Goal: Task Accomplishment & Management: Complete application form

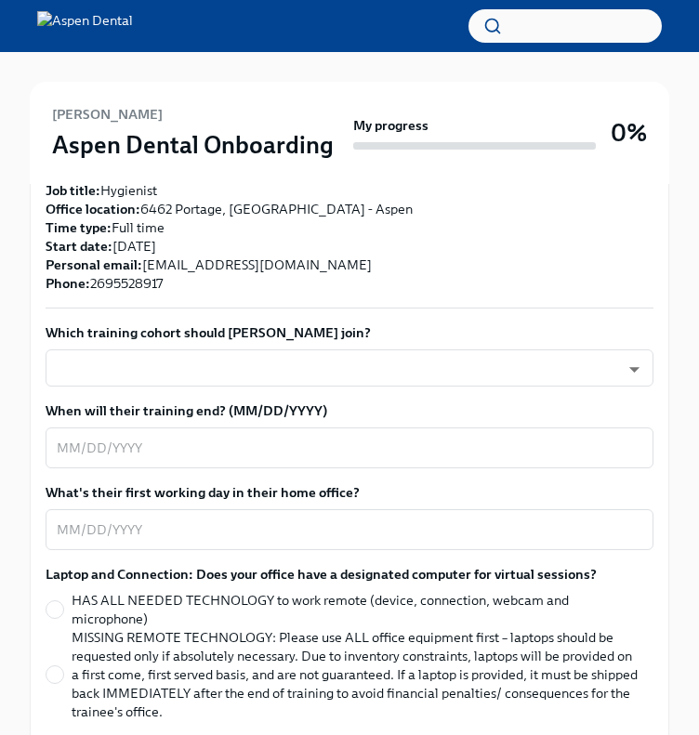
scroll to position [558, 0]
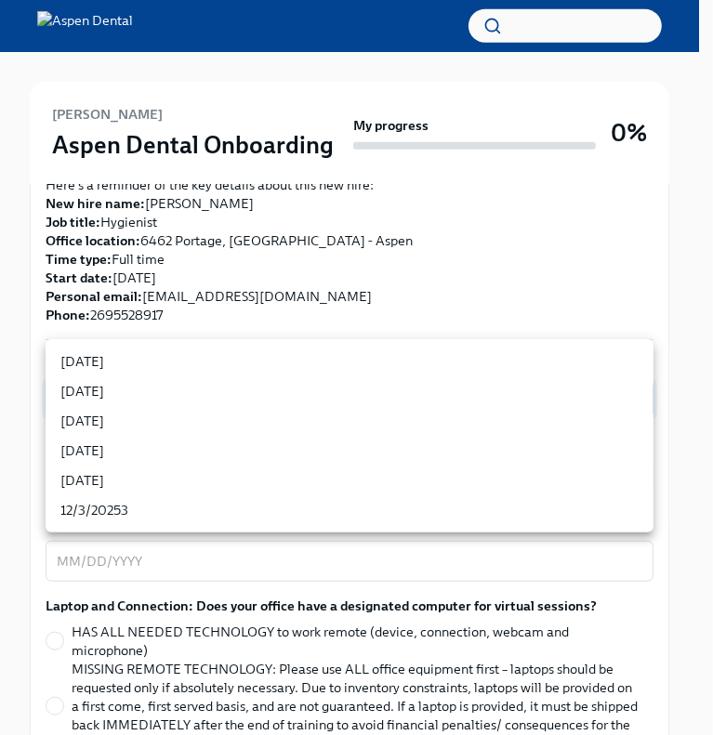
click at [105, 456] on li "[DATE]" at bounding box center [350, 451] width 608 height 30
type input "P5wSBD6z7"
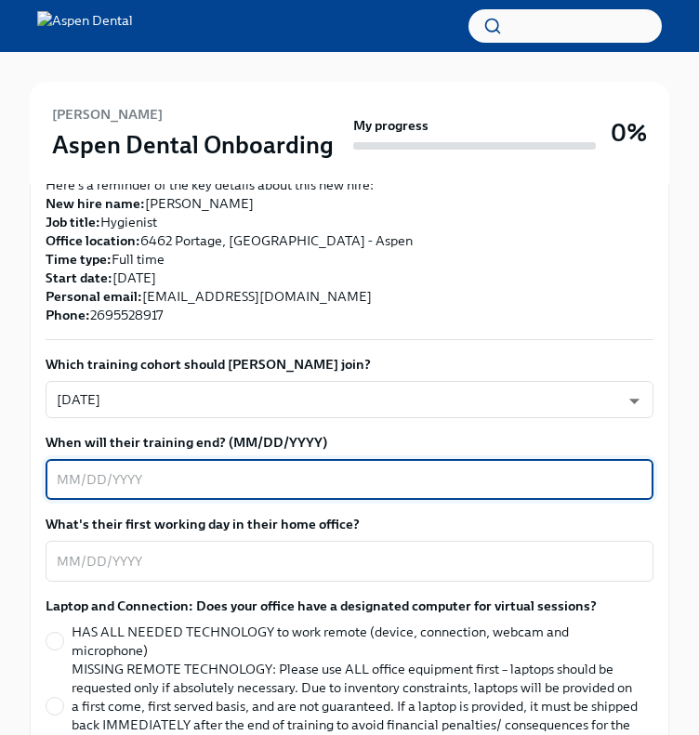
click at [154, 468] on textarea "When will their training end? (MM/DD/YYYY)" at bounding box center [349, 479] width 585 height 22
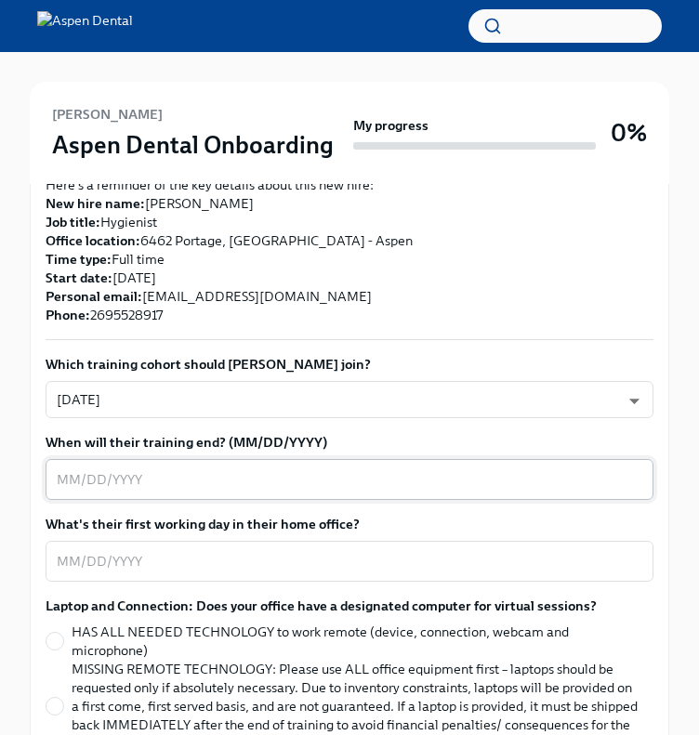
click at [126, 468] on textarea "When will their training end? (MM/DD/YYYY)" at bounding box center [349, 479] width 585 height 22
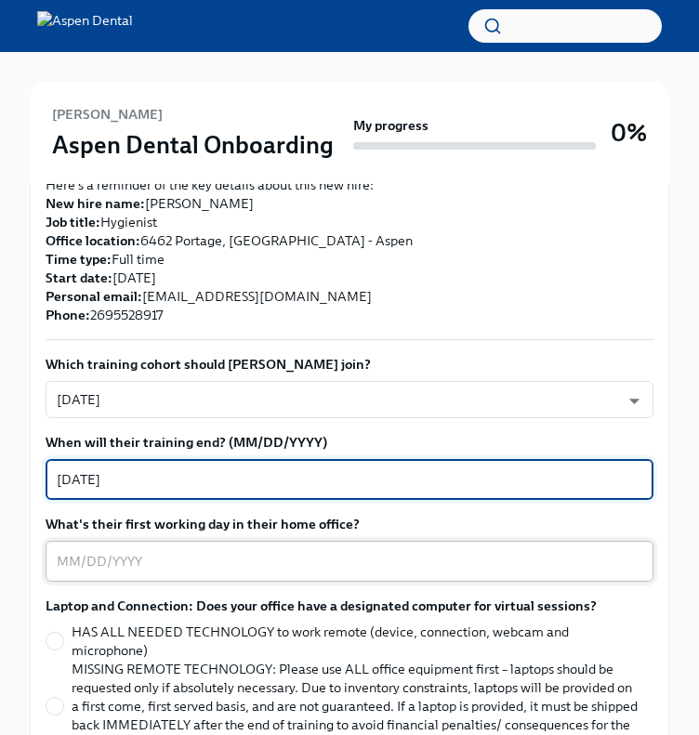
type textarea "[DATE]"
click at [112, 550] on textarea "What's their first working day in their home office?" at bounding box center [349, 561] width 585 height 22
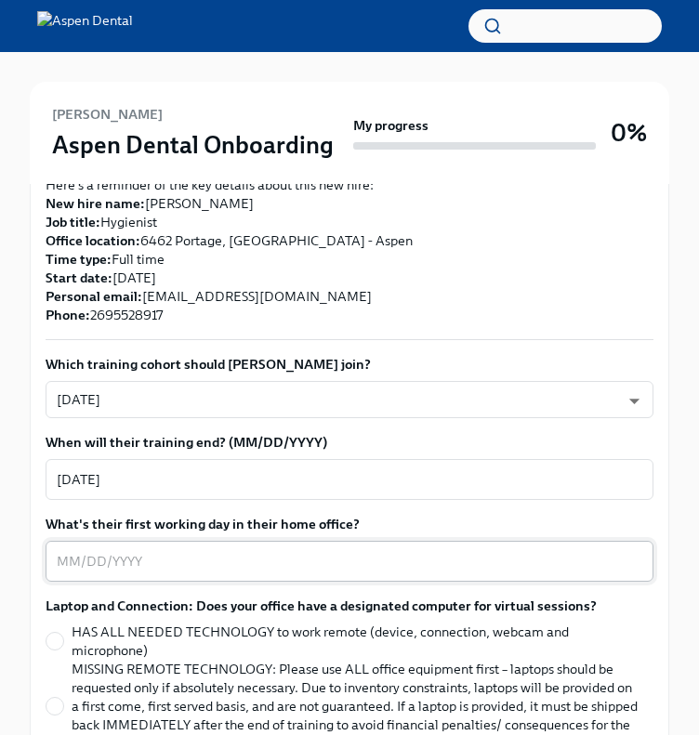
click at [74, 550] on textarea "What's their first working day in their home office?" at bounding box center [349, 561] width 585 height 22
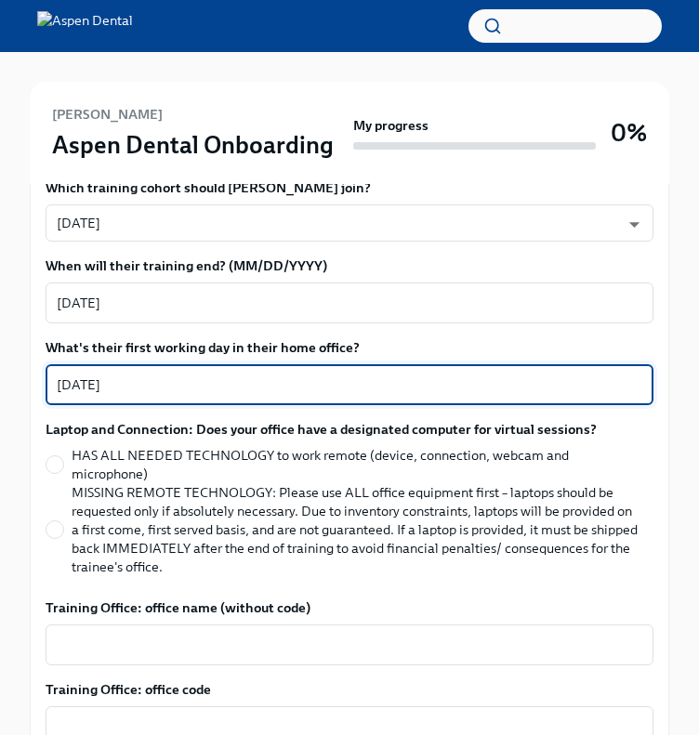
scroll to position [743, 0]
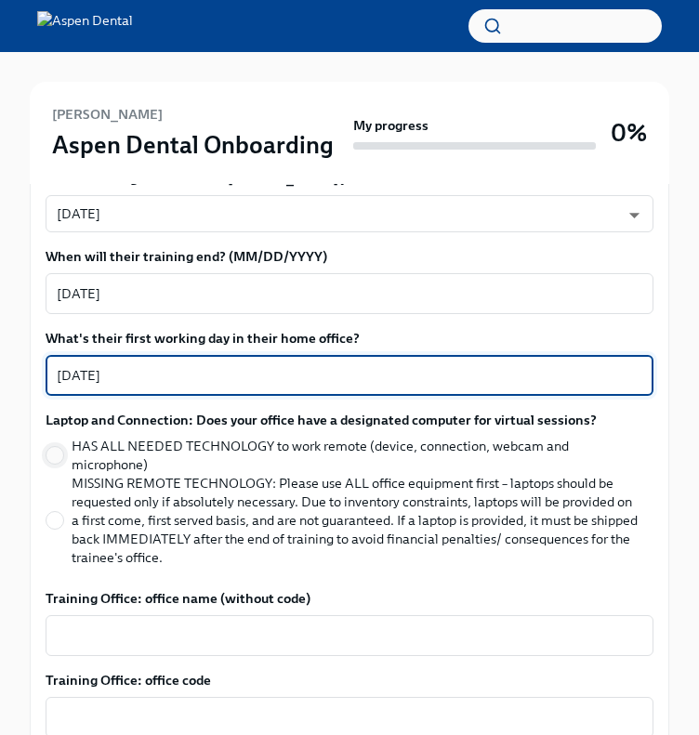
type textarea "[DATE]"
click at [56, 447] on input "HAS ALL NEEDED TECHNOLOGY to work remote (device, connection, webcam and microp…" at bounding box center [54, 455] width 17 height 17
radio input "true"
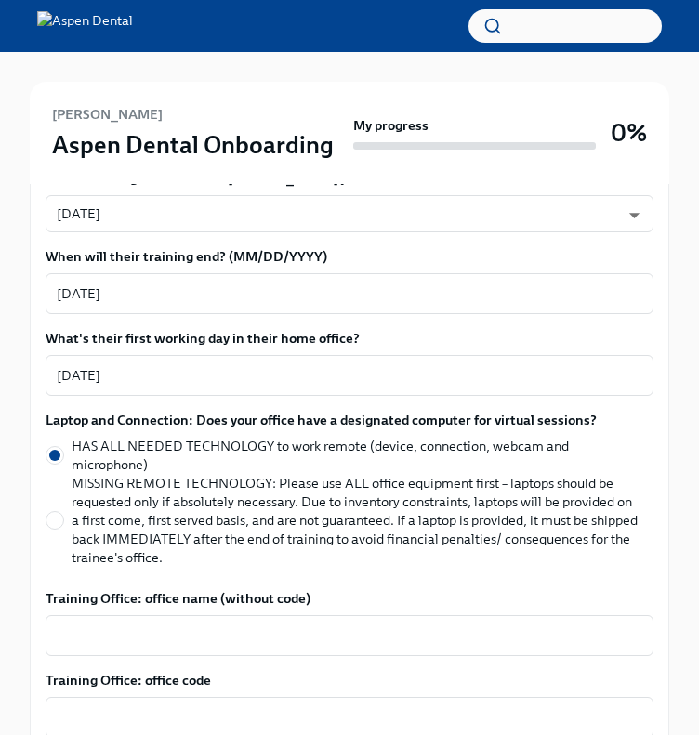
scroll to position [836, 0]
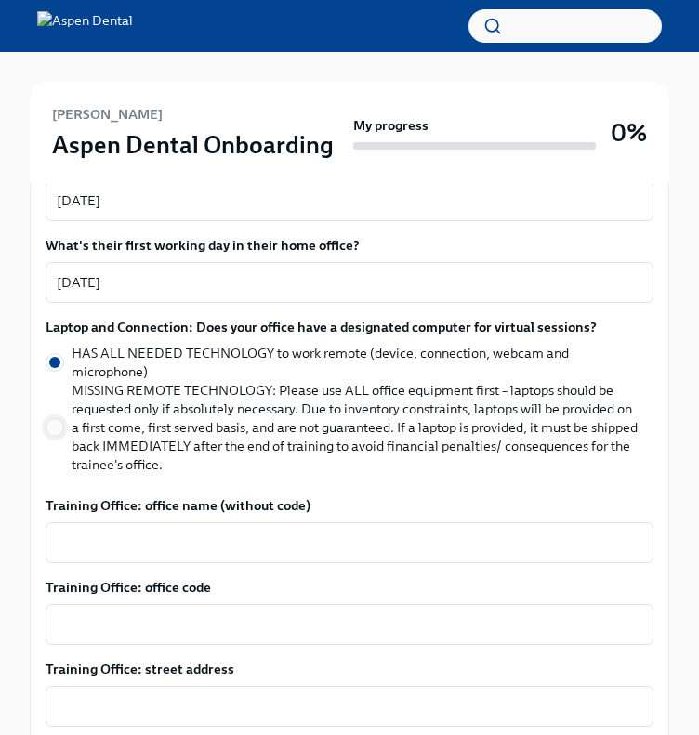
click at [59, 419] on input "MISSING REMOTE TECHNOLOGY: Please use ALL office equipment first – laptops shou…" at bounding box center [54, 427] width 17 height 17
radio input "true"
click at [235, 522] on div "x ​" at bounding box center [350, 542] width 608 height 41
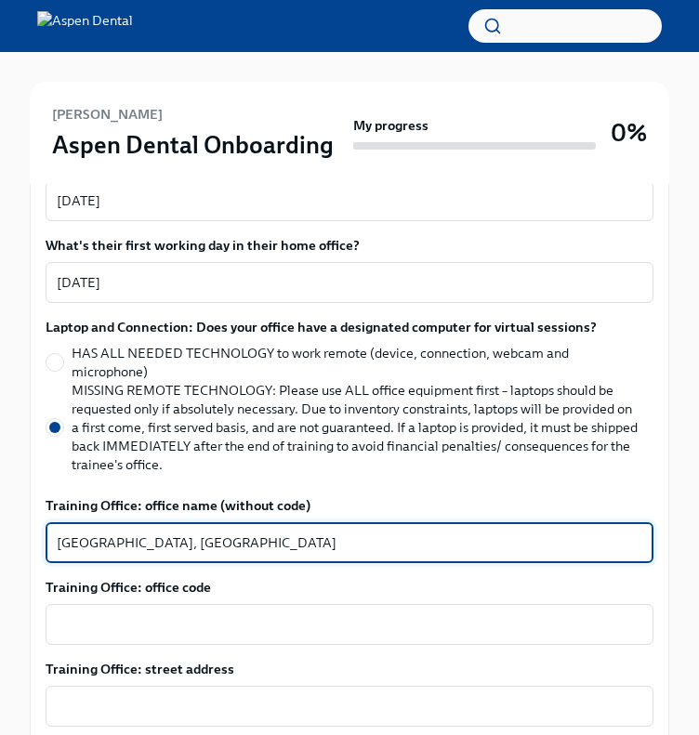
type textarea "[GEOGRAPHIC_DATA], [GEOGRAPHIC_DATA]"
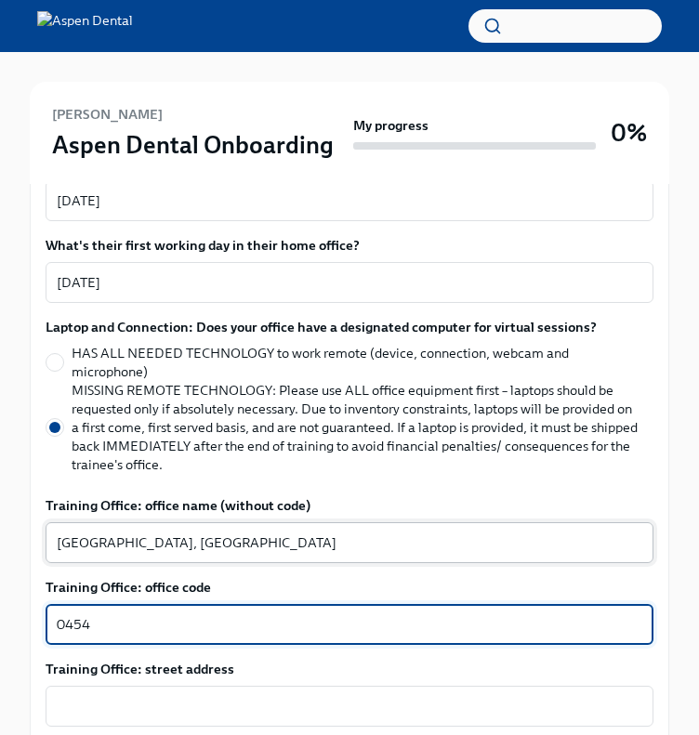
type textarea "0454"
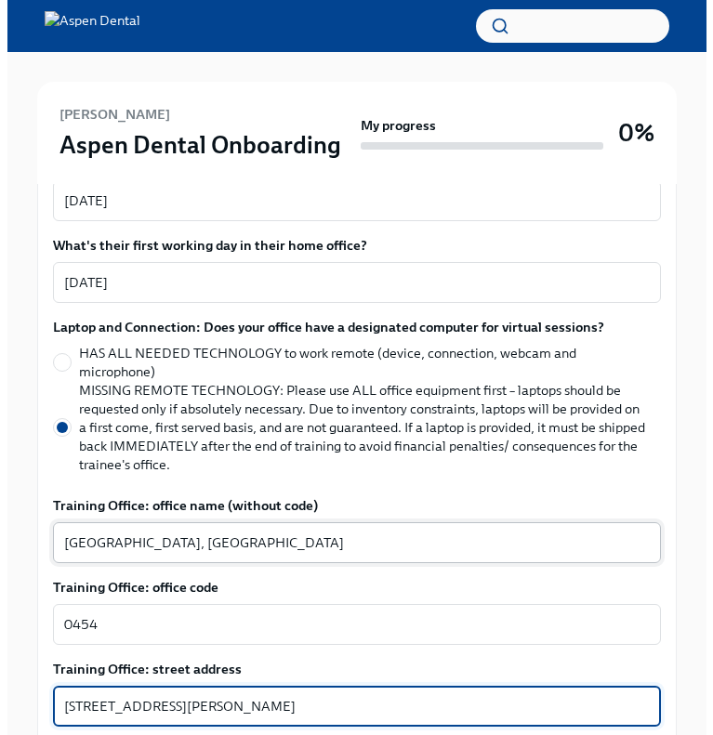
scroll to position [1219, 0]
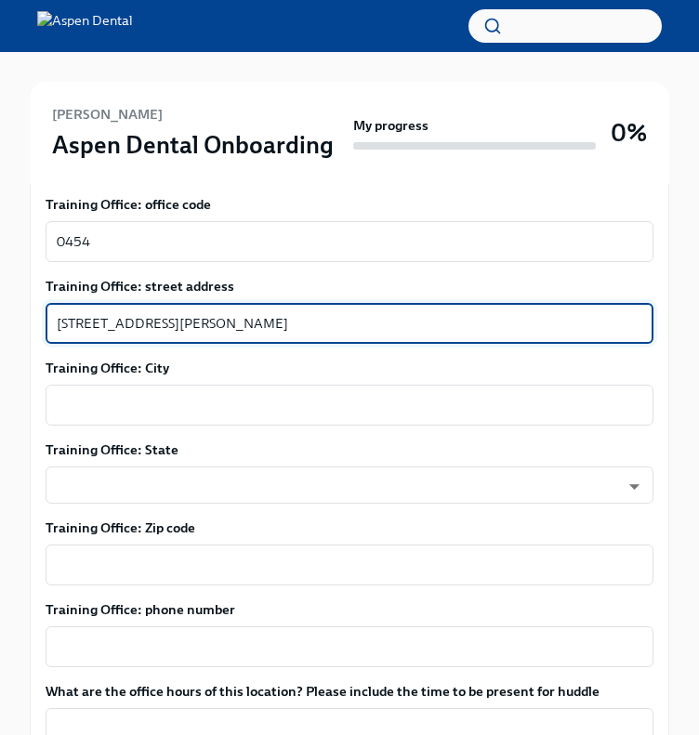
click at [172, 312] on textarea "[STREET_ADDRESS][PERSON_NAME]" at bounding box center [349, 323] width 585 height 22
type textarea "[STREET_ADDRESS][PERSON_NAME]"
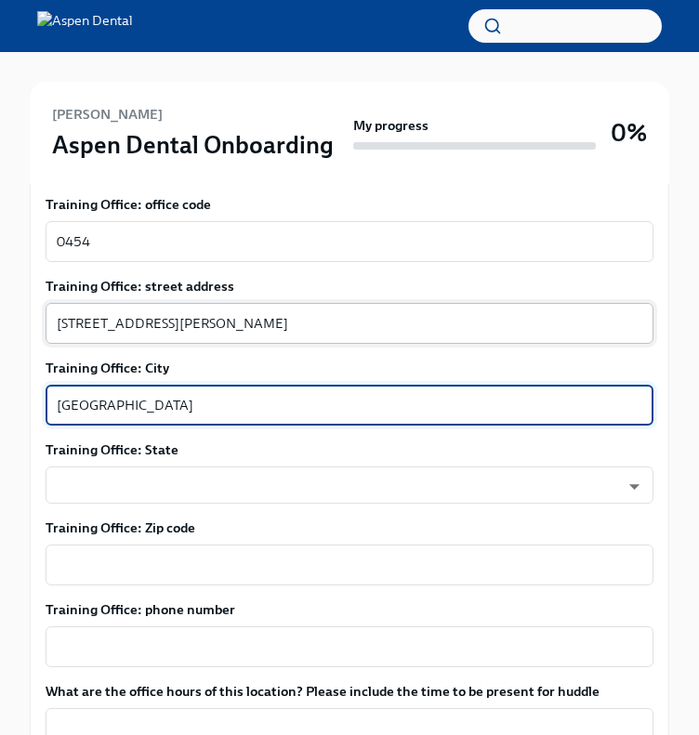
type textarea "[GEOGRAPHIC_DATA]"
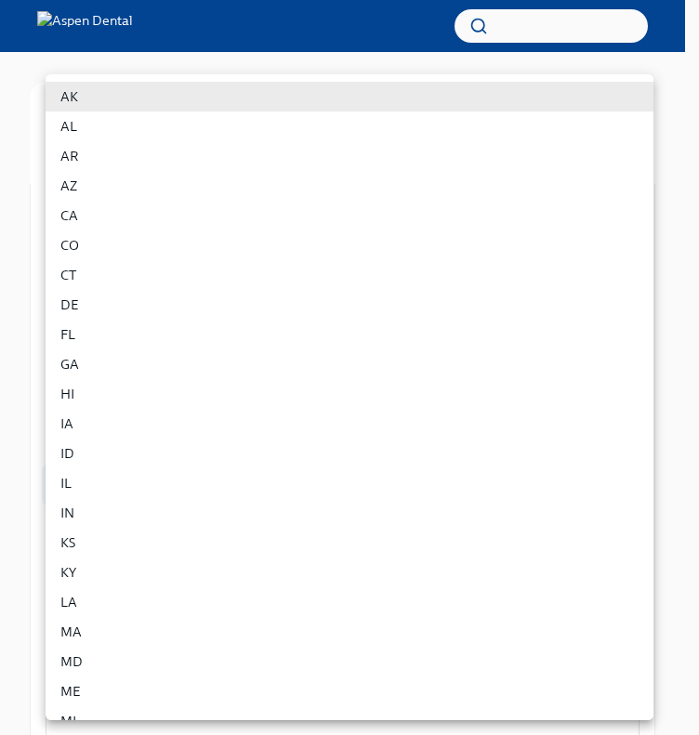
click at [320, 459] on body "[PERSON_NAME] Aspen Dental Onboarding My progress 0% 1 To do tasks Confirm trai…" at bounding box center [349, 154] width 699 height 2747
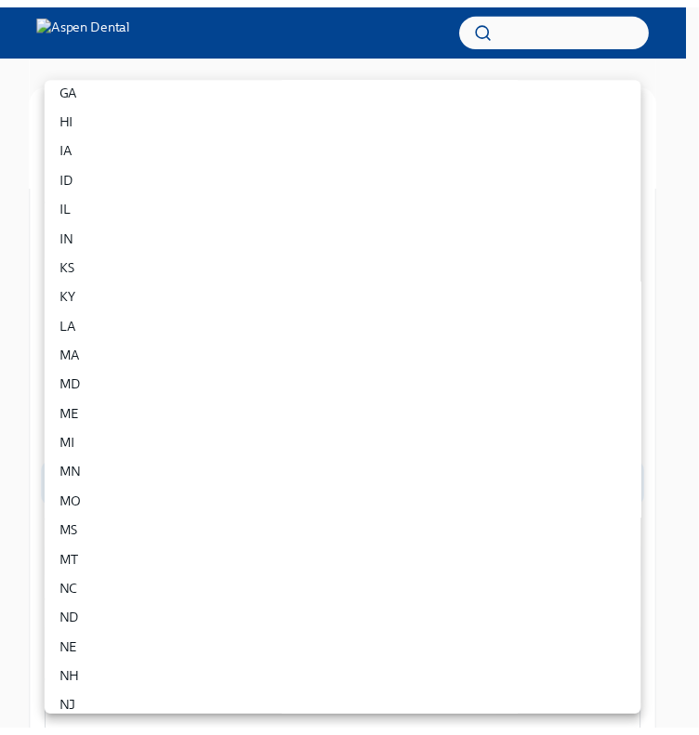
scroll to position [279, 0]
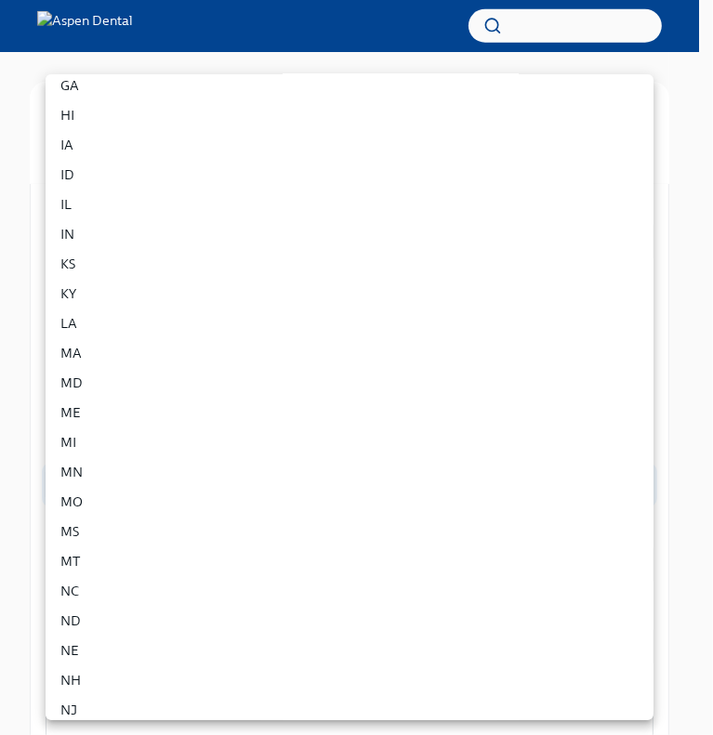
click at [130, 438] on li "MI" at bounding box center [350, 442] width 608 height 30
type input "Z50twgdNV"
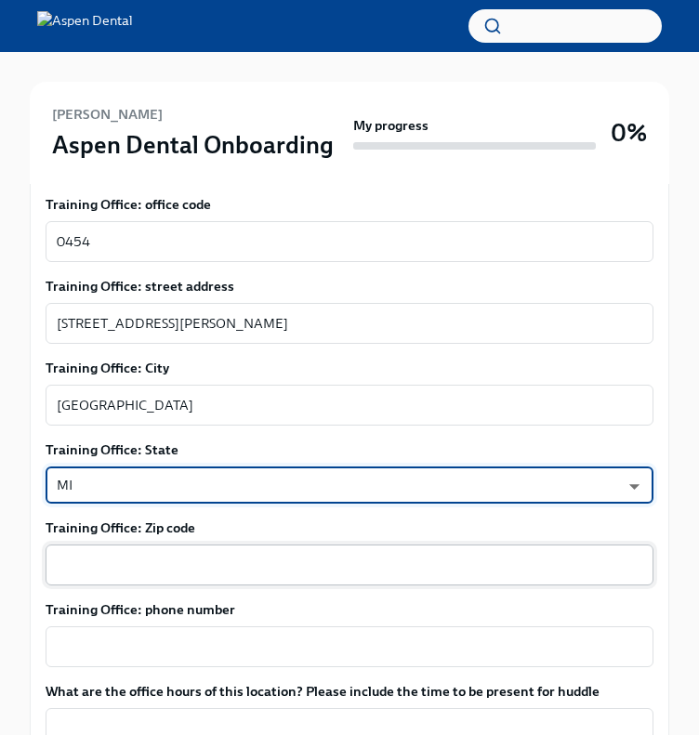
click at [72, 554] on textarea "Training Office: Zip code" at bounding box center [349, 565] width 585 height 22
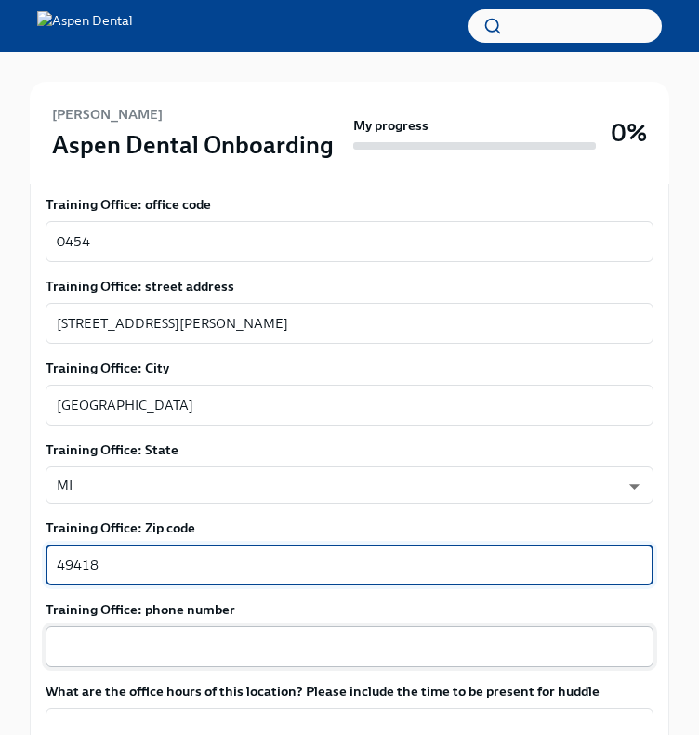
type textarea "49418"
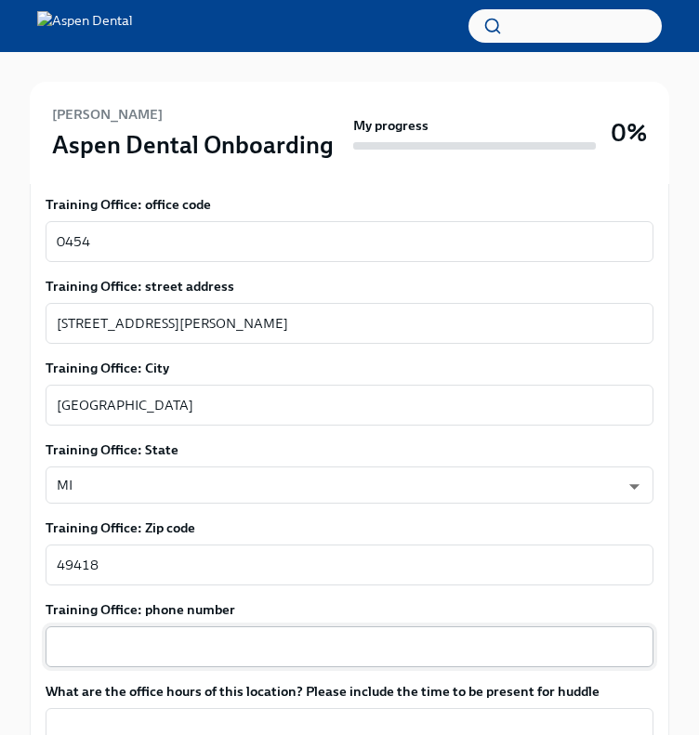
click at [260, 626] on div "x ​" at bounding box center [350, 646] width 608 height 41
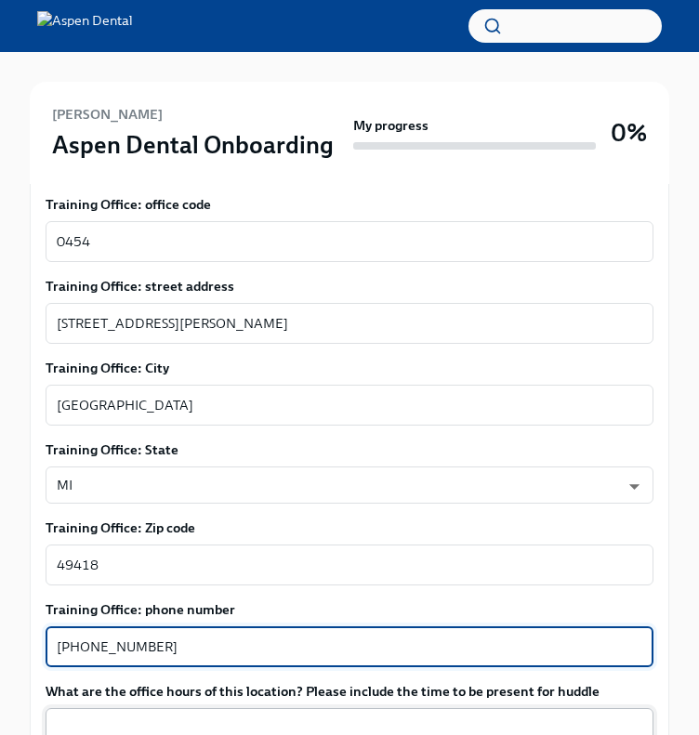
scroll to position [1405, 0]
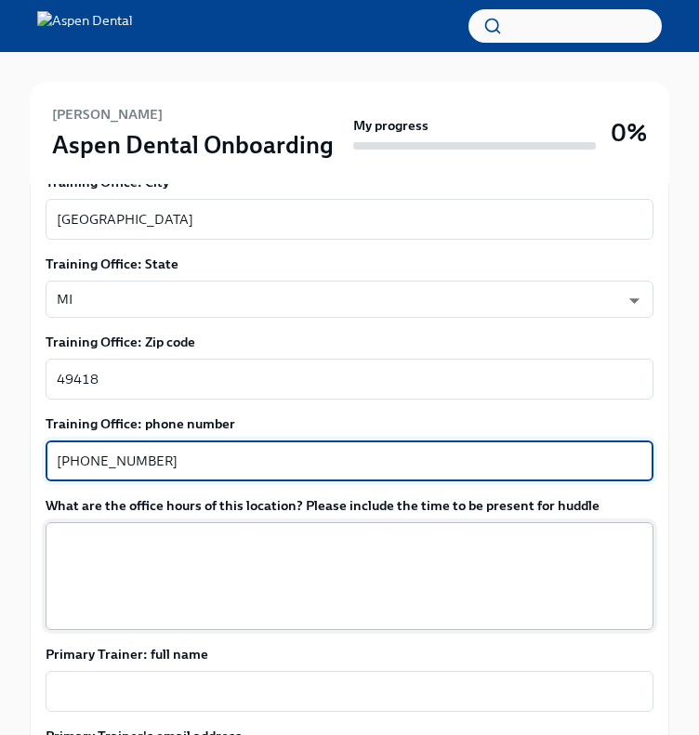
type textarea "[PHONE_NUMBER]"
click at [251, 535] on textarea "What are the office hours of this location? Please include the time to be prese…" at bounding box center [349, 576] width 585 height 89
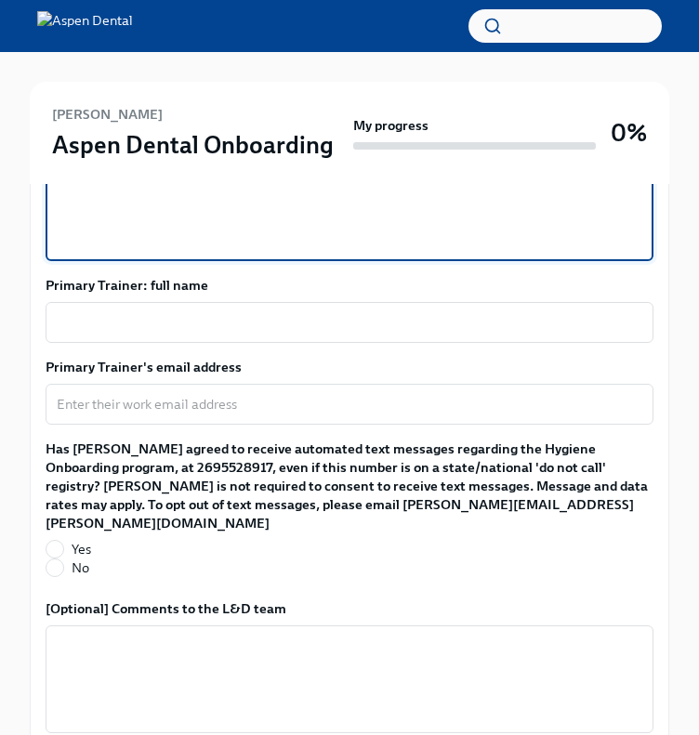
scroll to position [1777, 0]
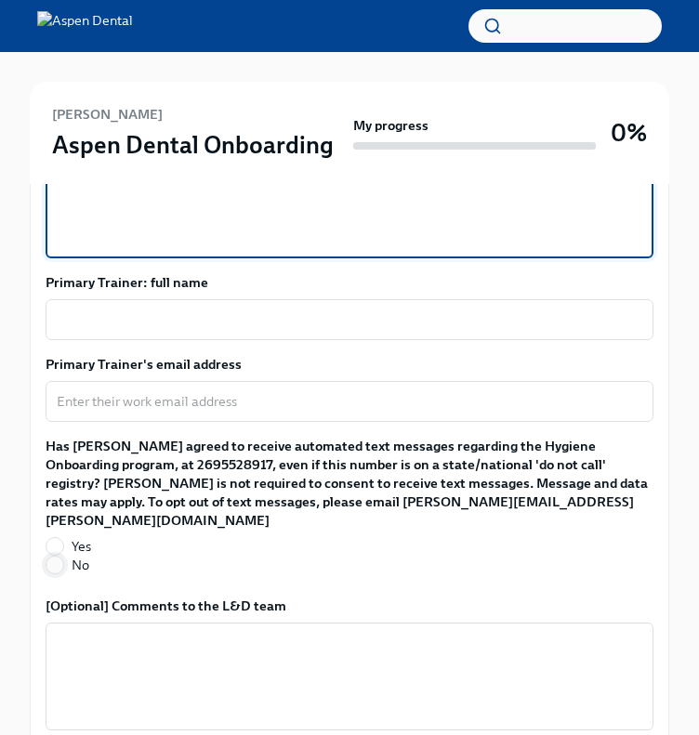
type textarea "[PERSON_NAME]-[DATE] 8am-5pm"
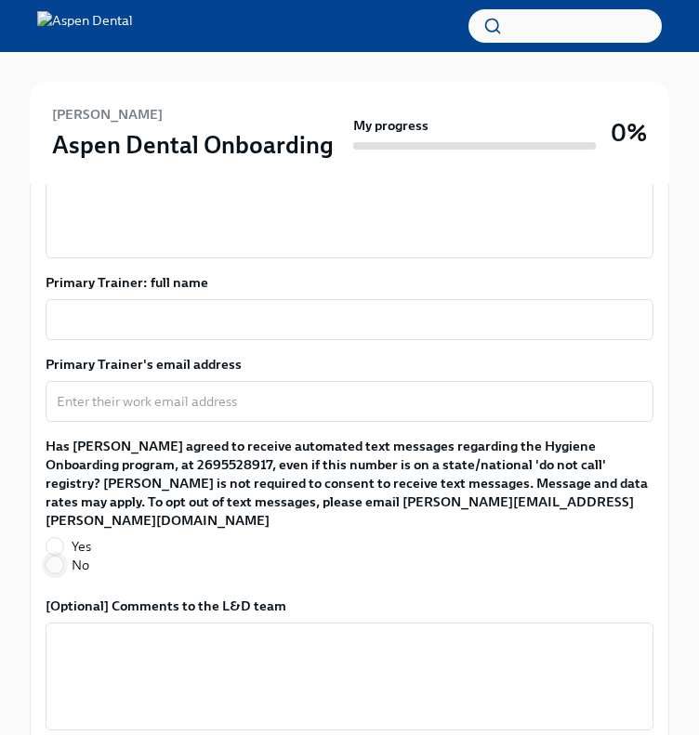
click at [54, 556] on span at bounding box center [55, 565] width 19 height 19
click at [54, 557] on input "No" at bounding box center [54, 565] width 17 height 17
radio input "true"
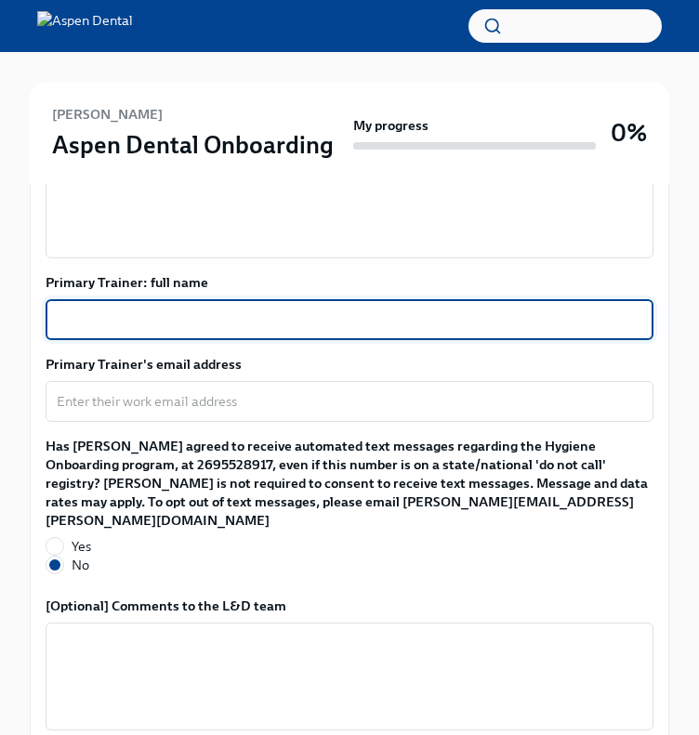
click at [98, 308] on textarea "Primary Trainer: full name" at bounding box center [349, 319] width 585 height 22
type textarea "[PERSON_NAME]"
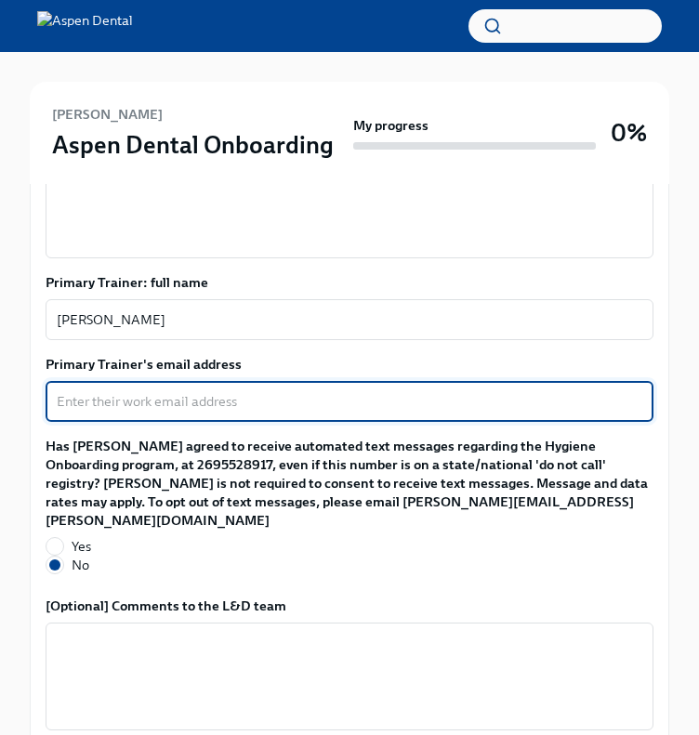
click at [126, 390] on textarea "Primary Trainer's email address" at bounding box center [349, 401] width 585 height 22
type textarea "[EMAIL_ADDRESS][DOMAIN_NAME]"
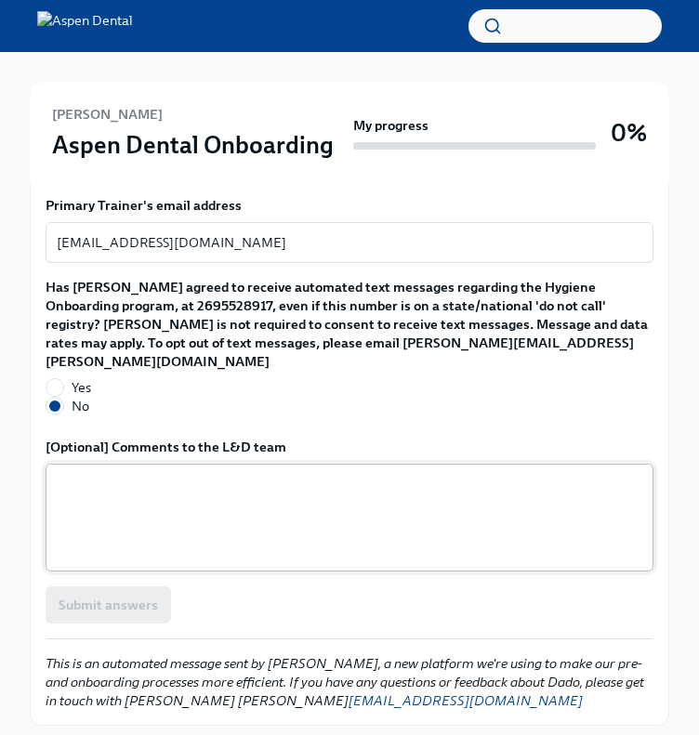
scroll to position [1936, 0]
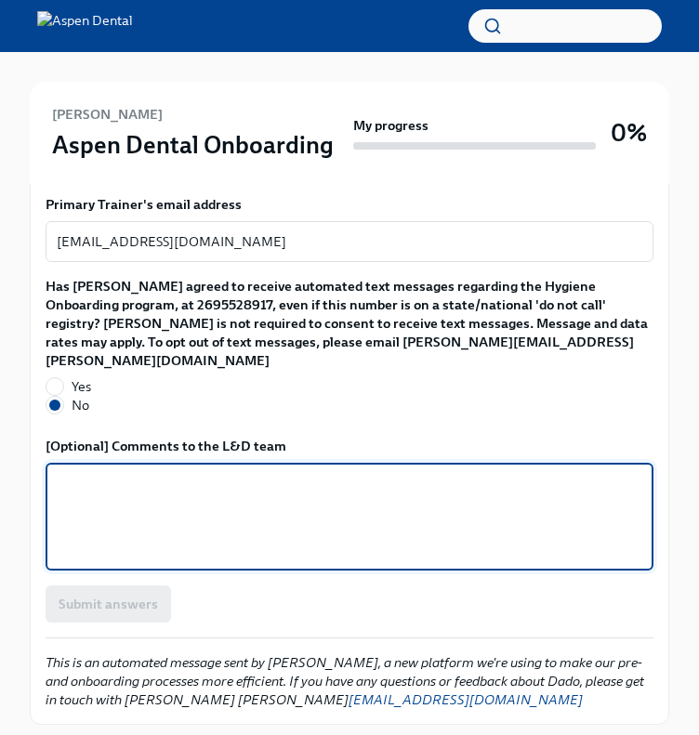
click at [148, 472] on textarea "[Optional] Comments to the L&D team" at bounding box center [349, 516] width 585 height 89
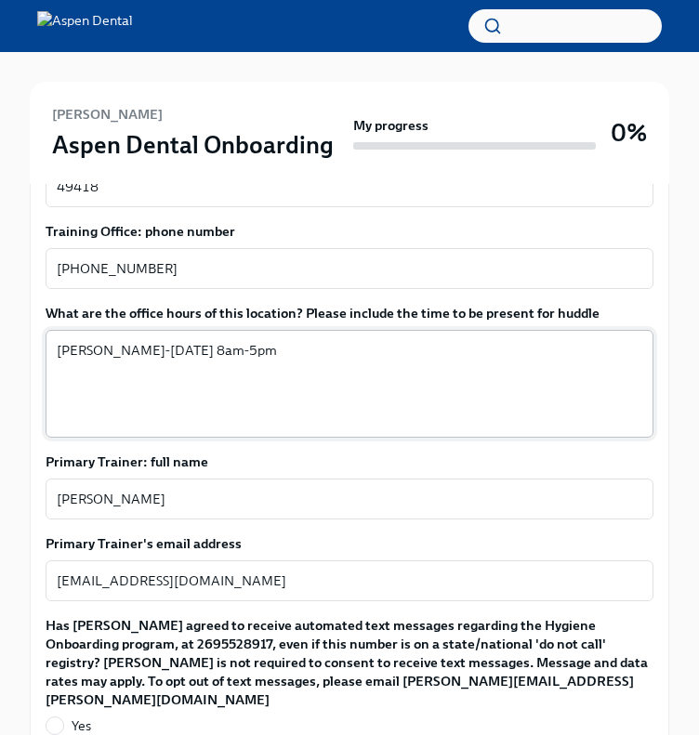
scroll to position [1565, 0]
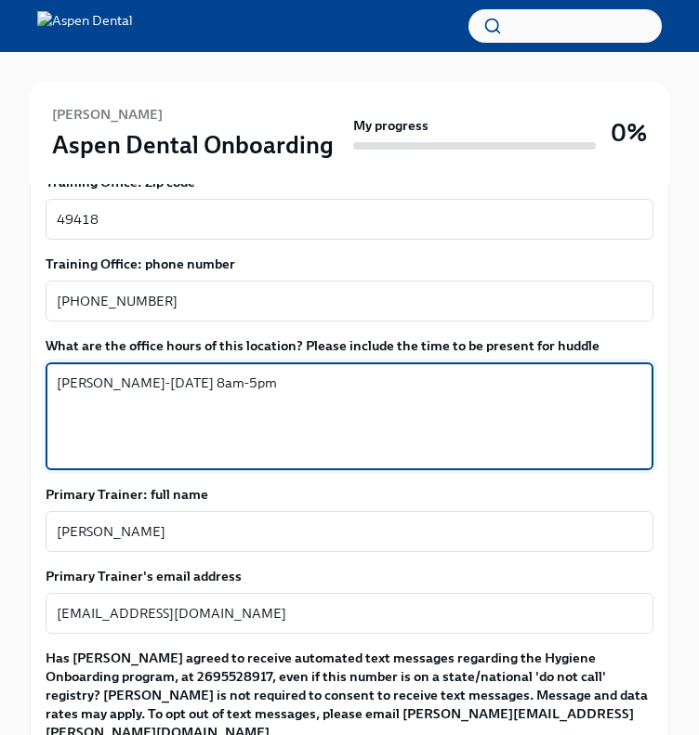
click at [98, 372] on textarea "[PERSON_NAME]-[DATE] 8am-5pm" at bounding box center [349, 416] width 585 height 89
type textarea "[DATE]-[DATE] 8am-5pm"
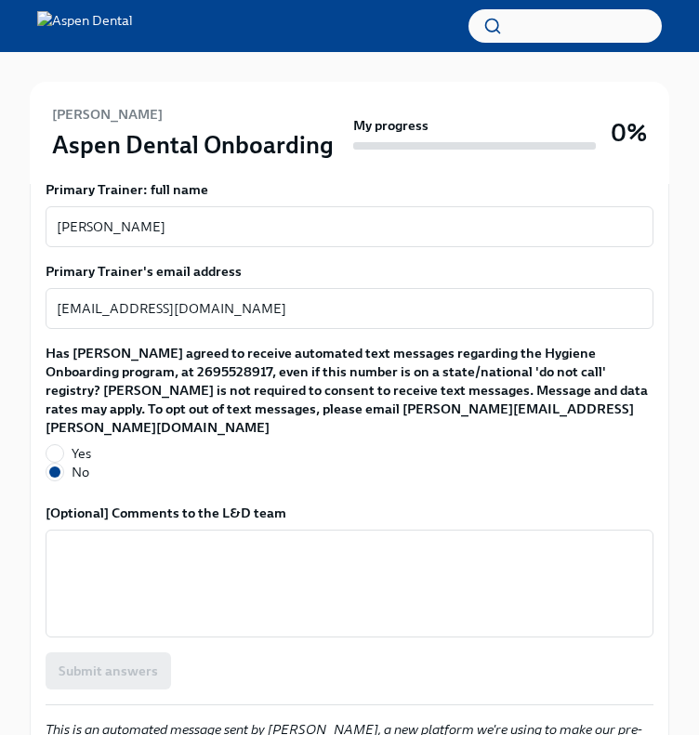
scroll to position [1936, 0]
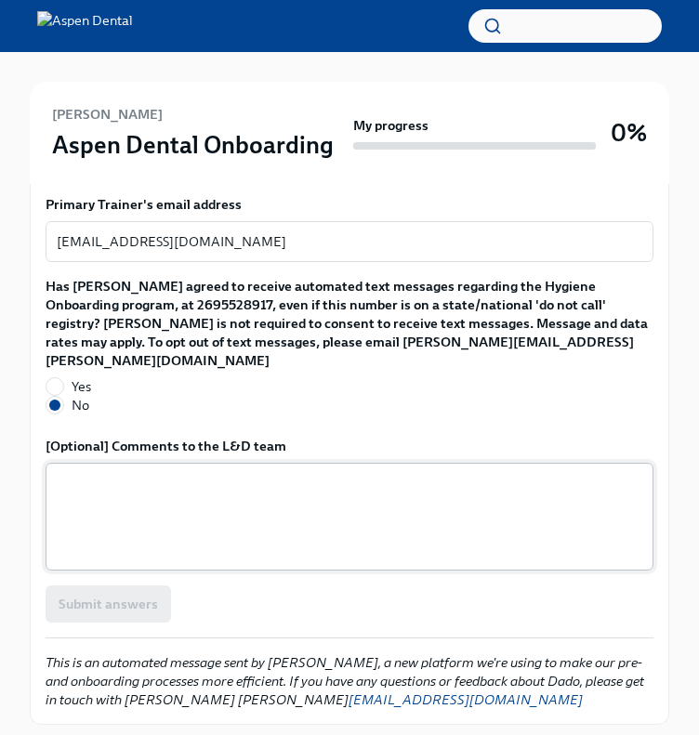
click at [95, 472] on textarea "[Optional] Comments to the L&D team" at bounding box center [349, 516] width 585 height 89
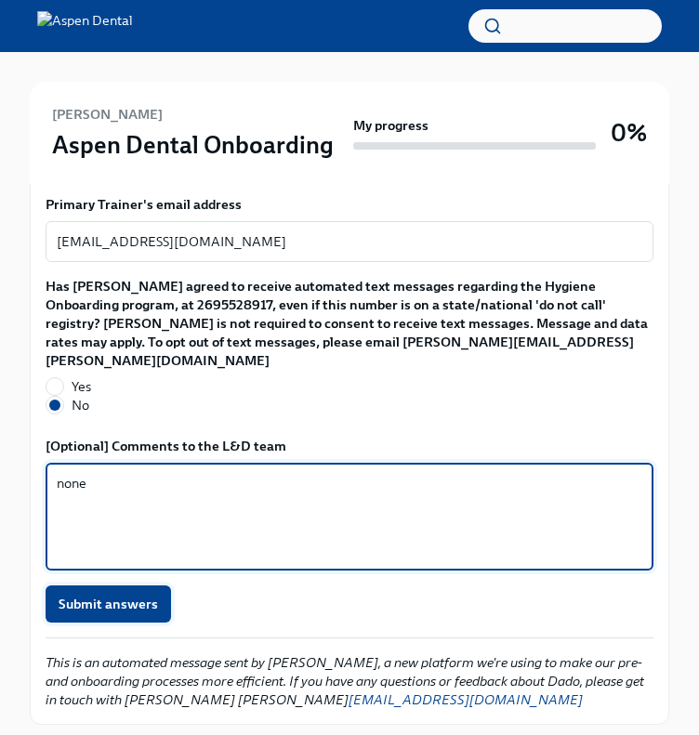
type textarea "none"
click at [91, 595] on span "Submit answers" at bounding box center [108, 604] width 99 height 19
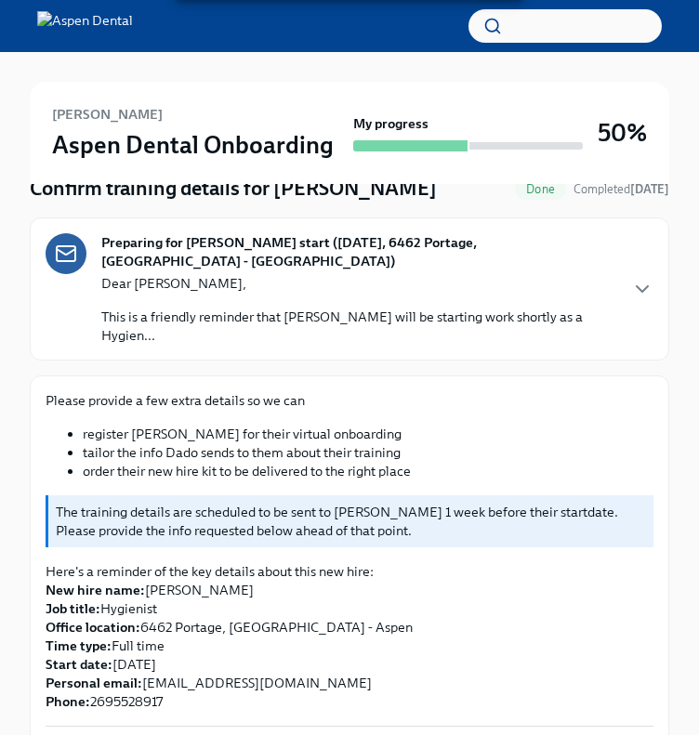
scroll to position [0, 0]
